Goal: Task Accomplishment & Management: Manage account settings

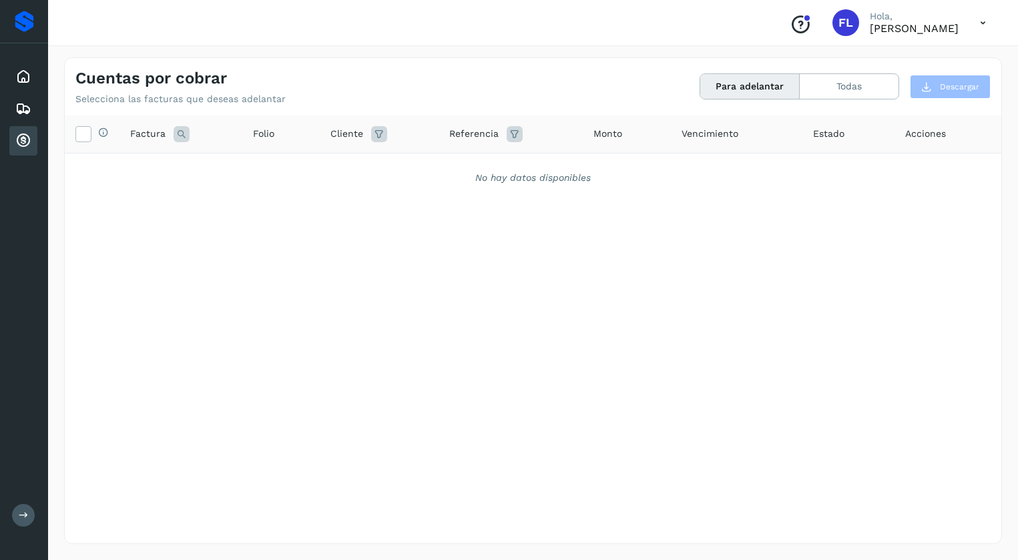
click at [18, 141] on icon at bounding box center [23, 141] width 16 height 16
click at [891, 36] on div "Conoce nuestros beneficios FL [PERSON_NAME], [PERSON_NAME]" at bounding box center [888, 22] width 218 height 31
click at [894, 27] on p "[PERSON_NAME]" at bounding box center [914, 28] width 89 height 13
click at [19, 78] on icon at bounding box center [23, 77] width 16 height 16
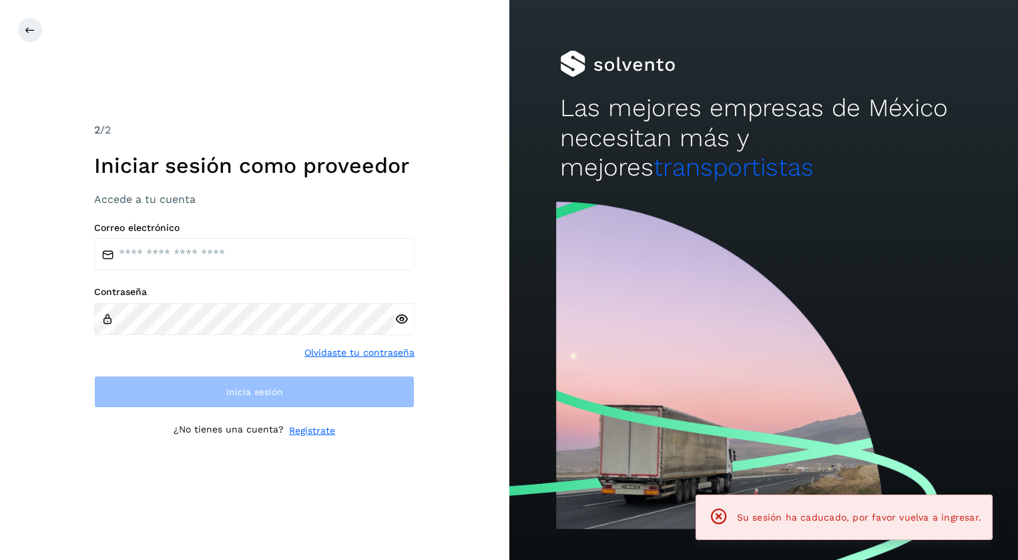
click at [21, 145] on div "2 /2 Iniciar sesión como proveedor Accede a tu cuenta Correo electrónico Contra…" at bounding box center [254, 280] width 509 height 560
type input "**********"
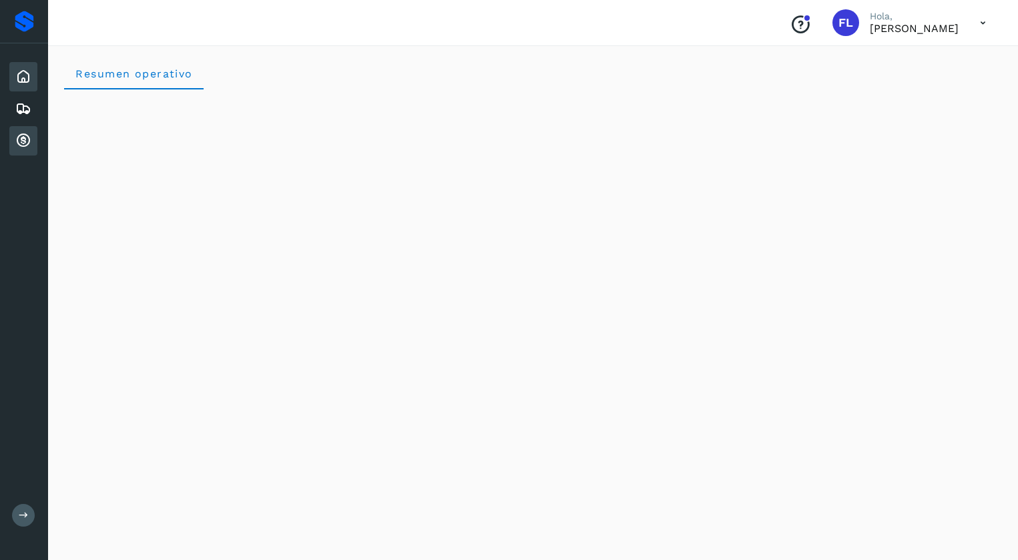
click at [30, 143] on icon at bounding box center [23, 141] width 16 height 16
